Goal: Find specific page/section: Find specific page/section

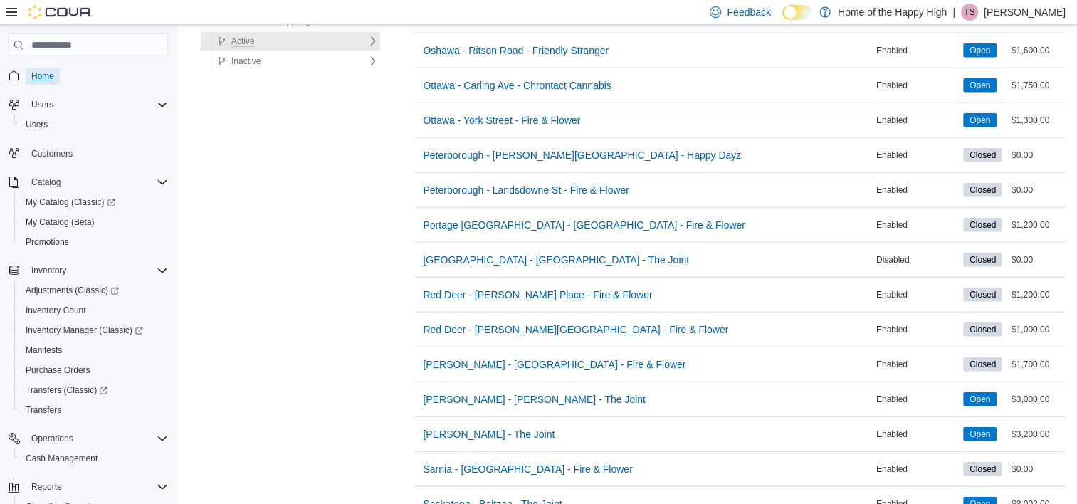
click at [44, 75] on span "Home" at bounding box center [42, 75] width 23 height 11
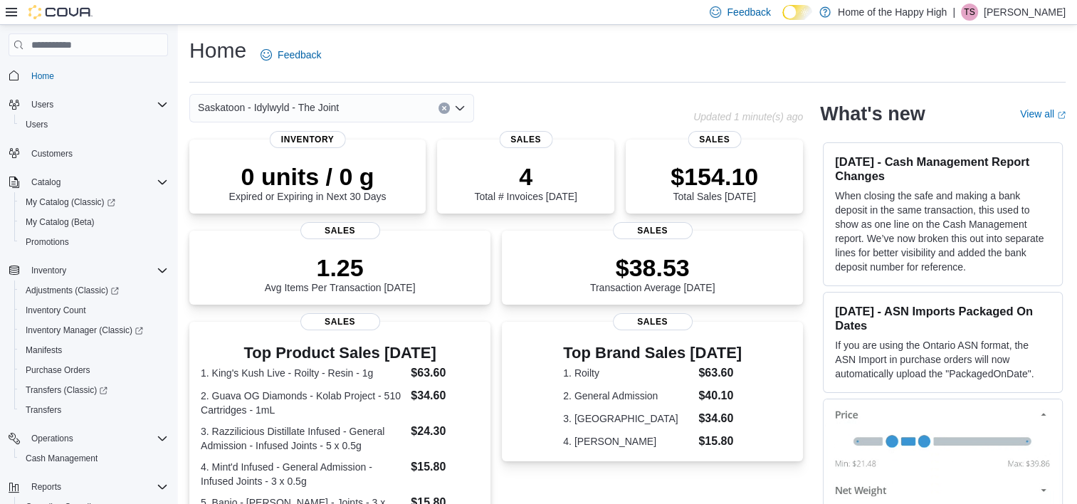
click at [330, 105] on span "Saskatoon - Idylwyld - The Joint" at bounding box center [268, 107] width 141 height 17
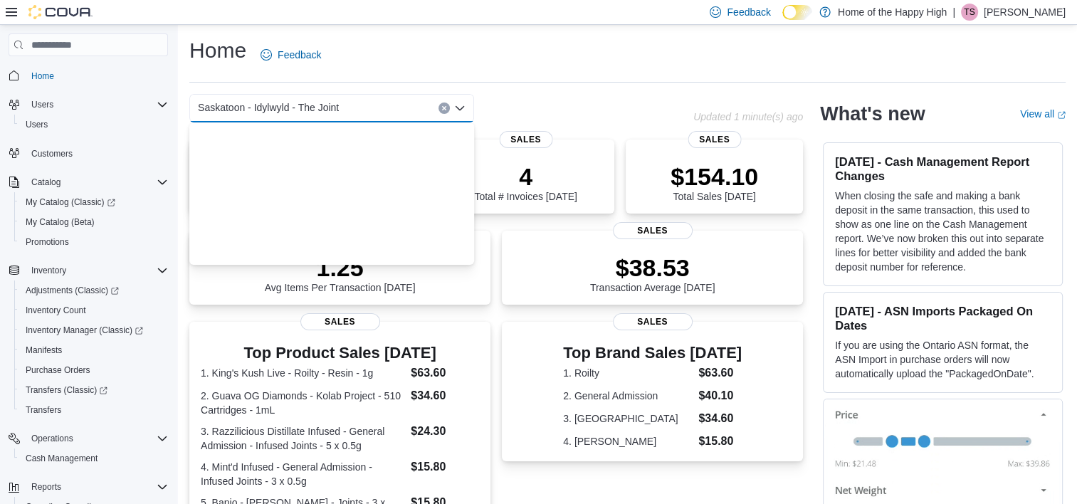
scroll to position [3367, 0]
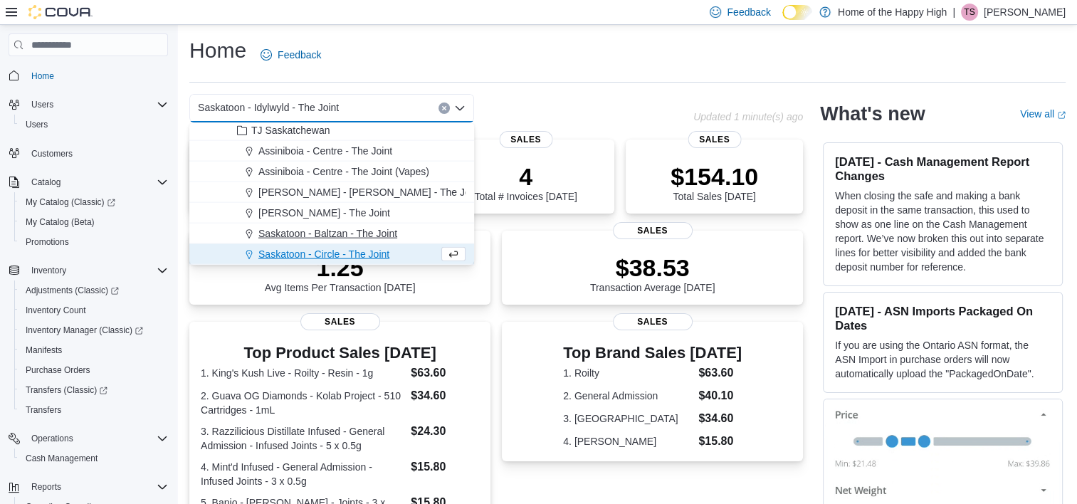
click at [321, 236] on span "Saskatoon - Baltzan - The Joint" at bounding box center [327, 233] width 139 height 14
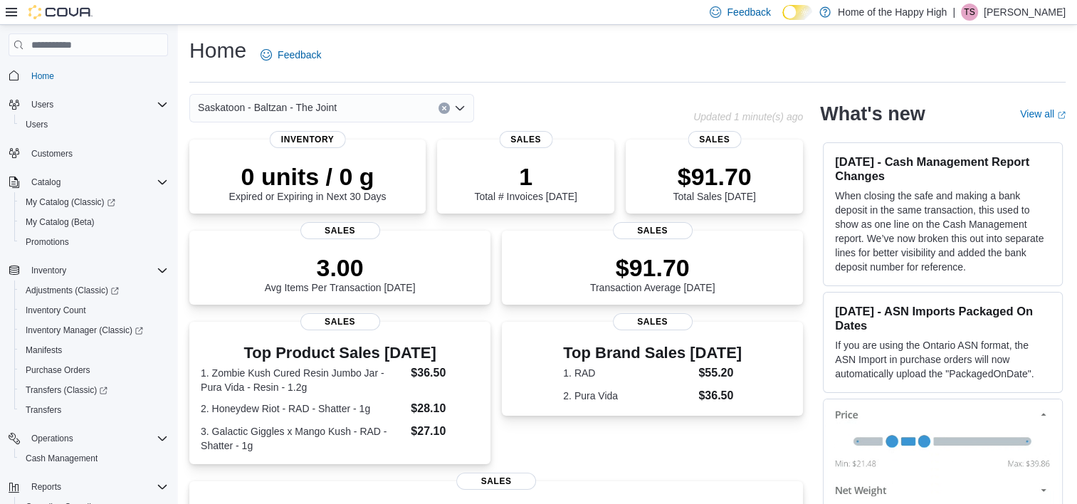
click at [459, 106] on icon "Open list of options" at bounding box center [459, 108] width 11 height 11
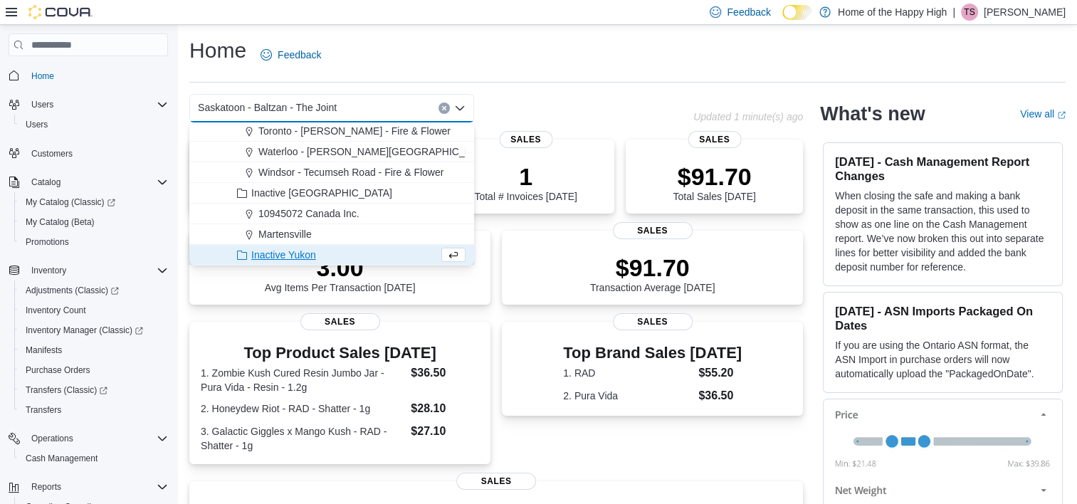
scroll to position [0, 0]
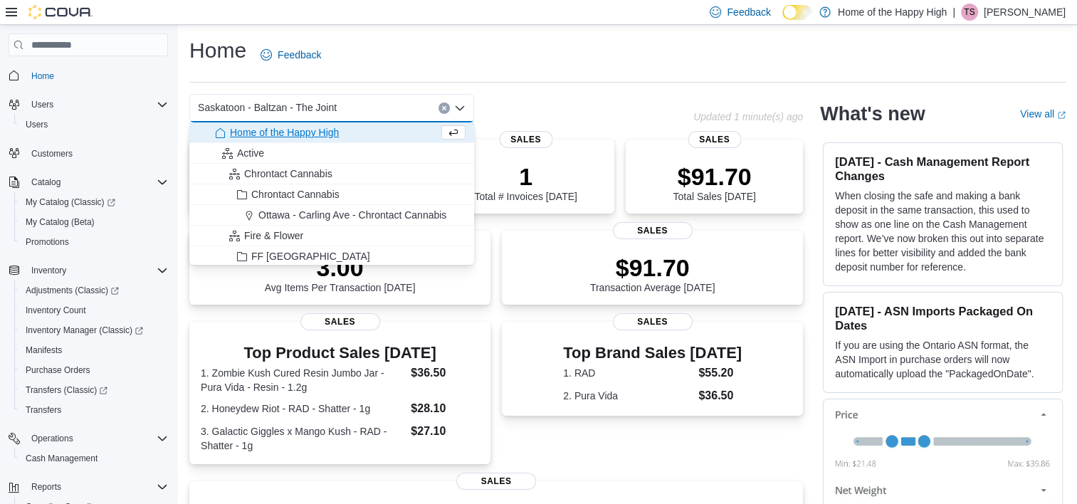
click at [373, 108] on div "Saskatoon - Baltzan - The Joint" at bounding box center [331, 108] width 285 height 28
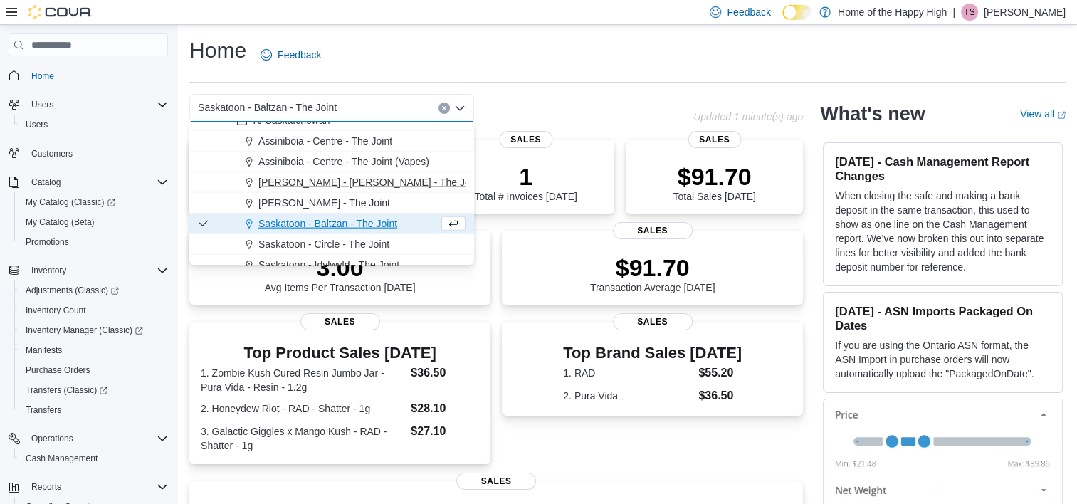
scroll to position [3388, 0]
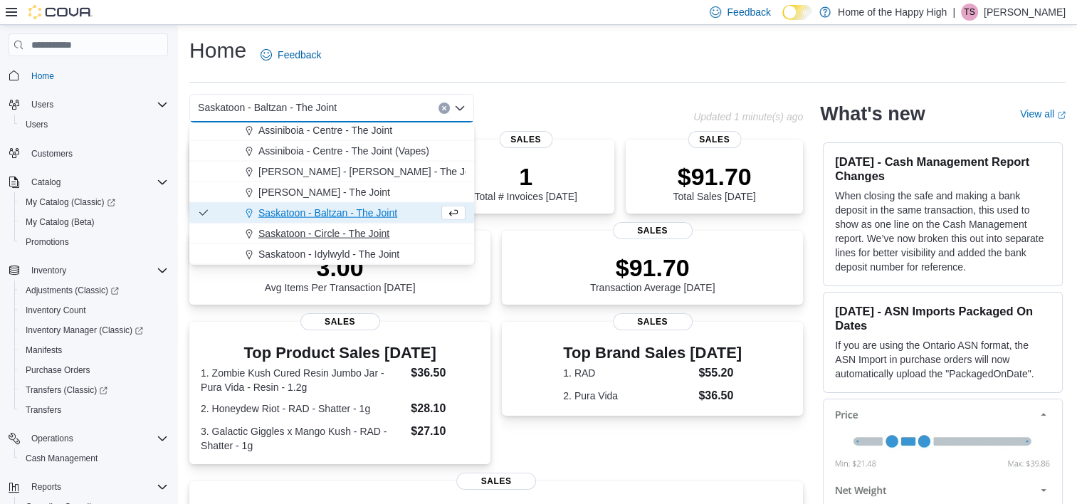
click at [305, 234] on span "Saskatoon - Circle - The Joint" at bounding box center [323, 233] width 131 height 14
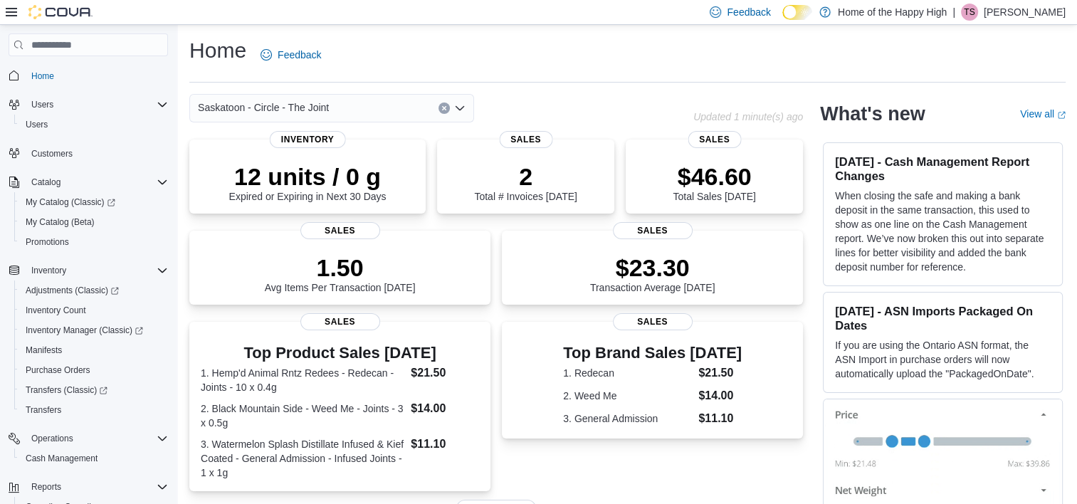
click at [457, 109] on icon "Open list of options" at bounding box center [459, 108] width 11 height 11
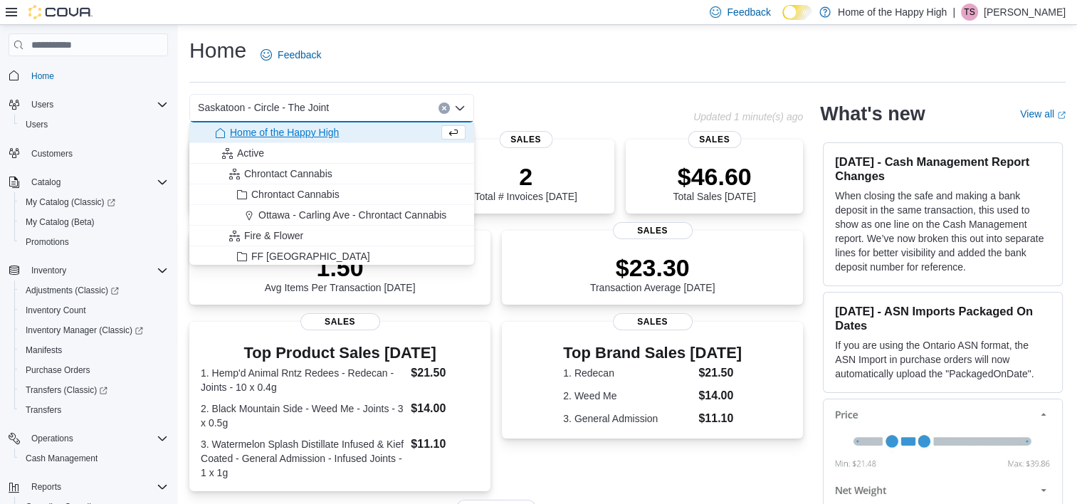
click at [357, 106] on div "Saskatoon - Circle - The Joint" at bounding box center [331, 108] width 285 height 28
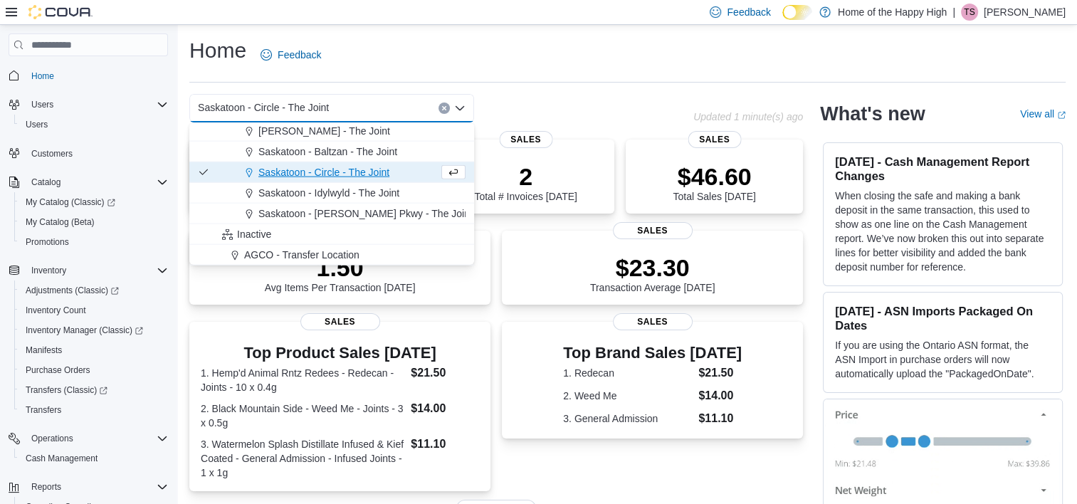
scroll to position [3451, 0]
click at [342, 214] on span "Saskatoon - [PERSON_NAME] Pkwy - The Joint" at bounding box center [365, 211] width 214 height 14
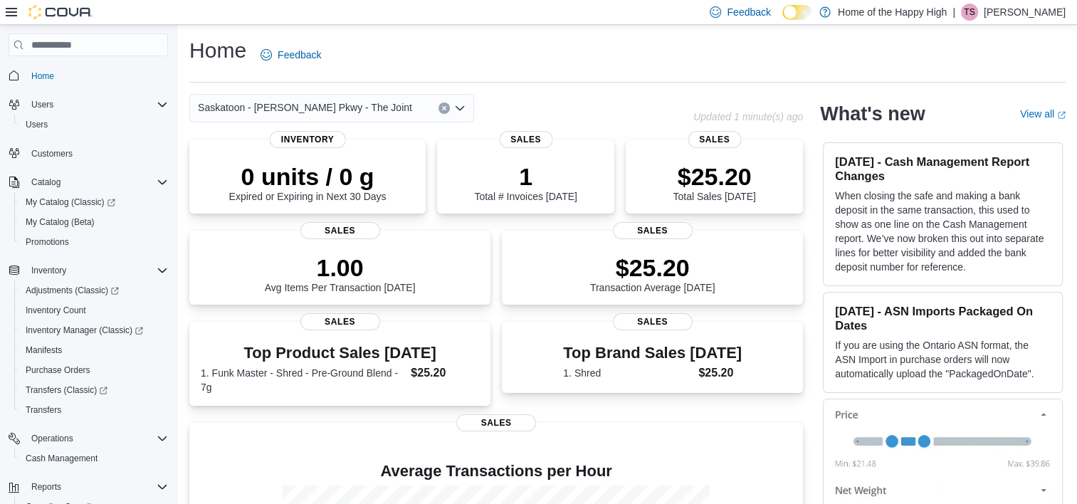
click at [292, 111] on span "Saskatoon - [PERSON_NAME] Pkwy - The Joint" at bounding box center [305, 107] width 214 height 17
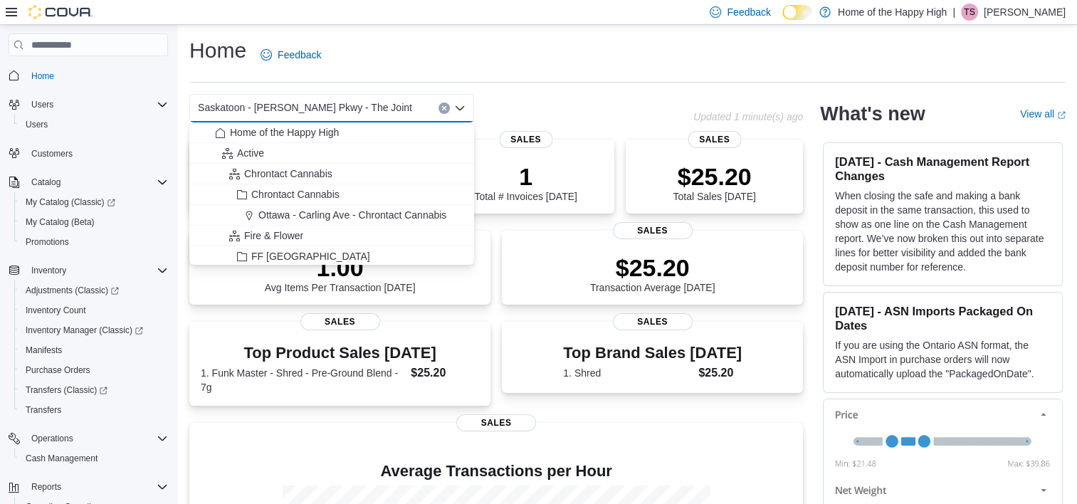
scroll to position [3428, 0]
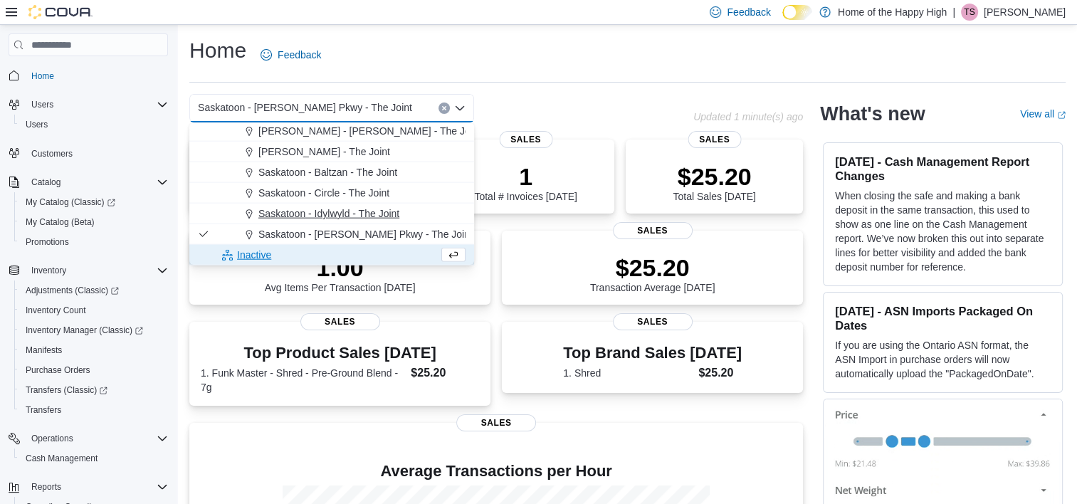
click at [300, 216] on span "Saskatoon - Idylwyld - The Joint" at bounding box center [328, 213] width 141 height 14
